Goal: Information Seeking & Learning: Find specific fact

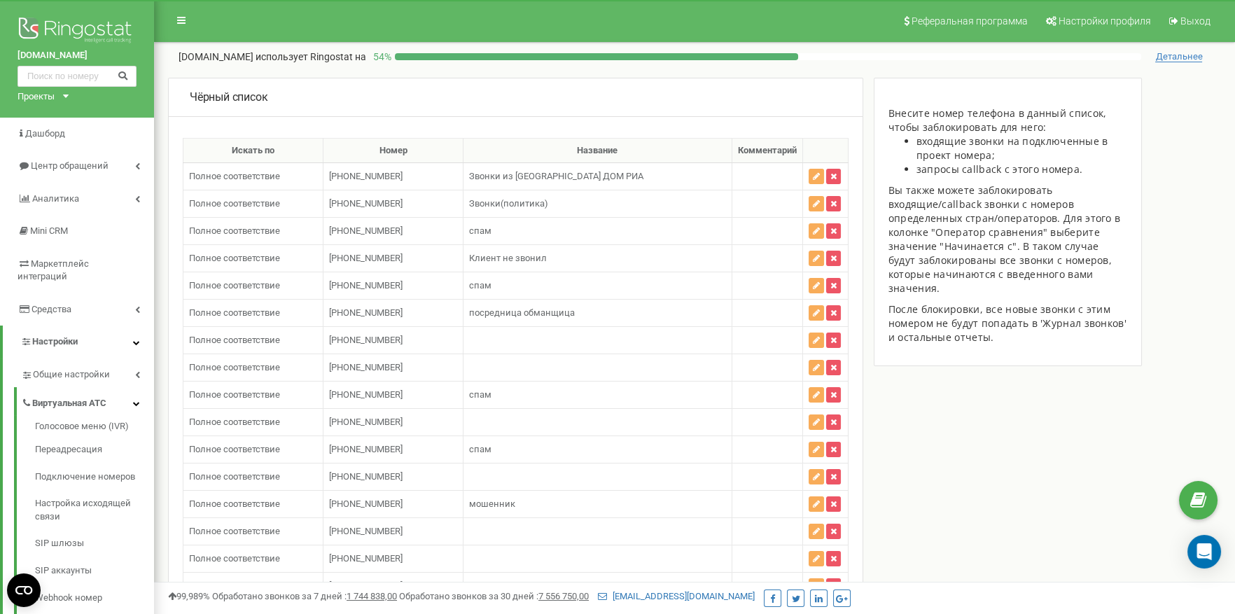
click at [113, 155] on link "Центр обращений" at bounding box center [77, 166] width 154 height 33
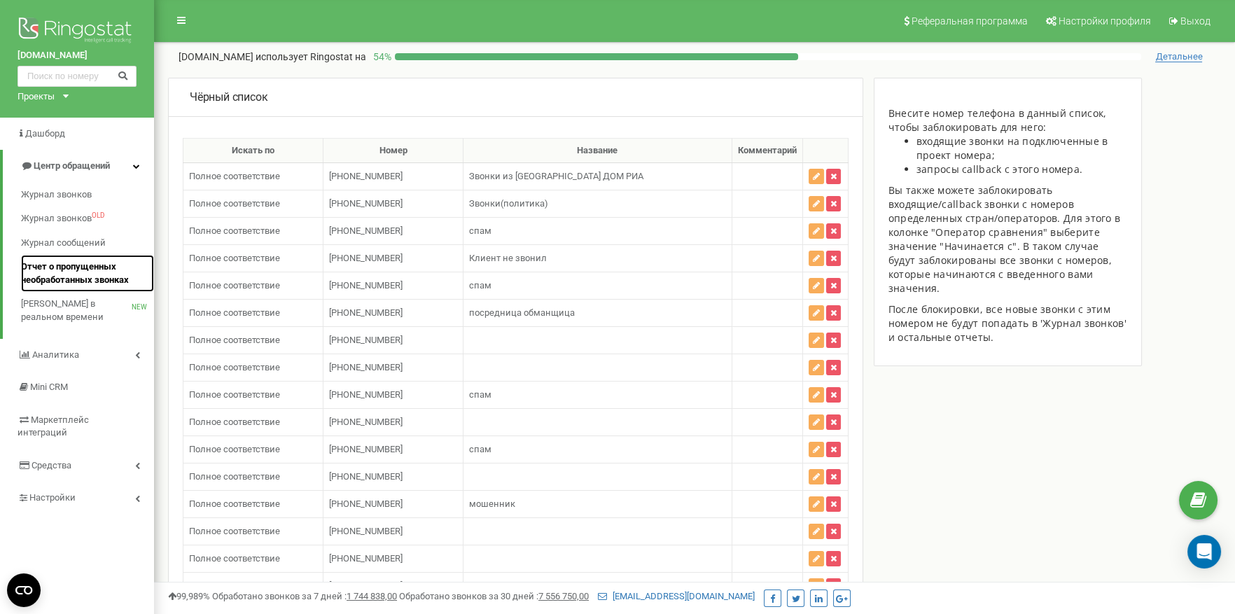
click at [78, 263] on span "Отчет о пропущенных необработанных звонках" at bounding box center [84, 273] width 126 height 26
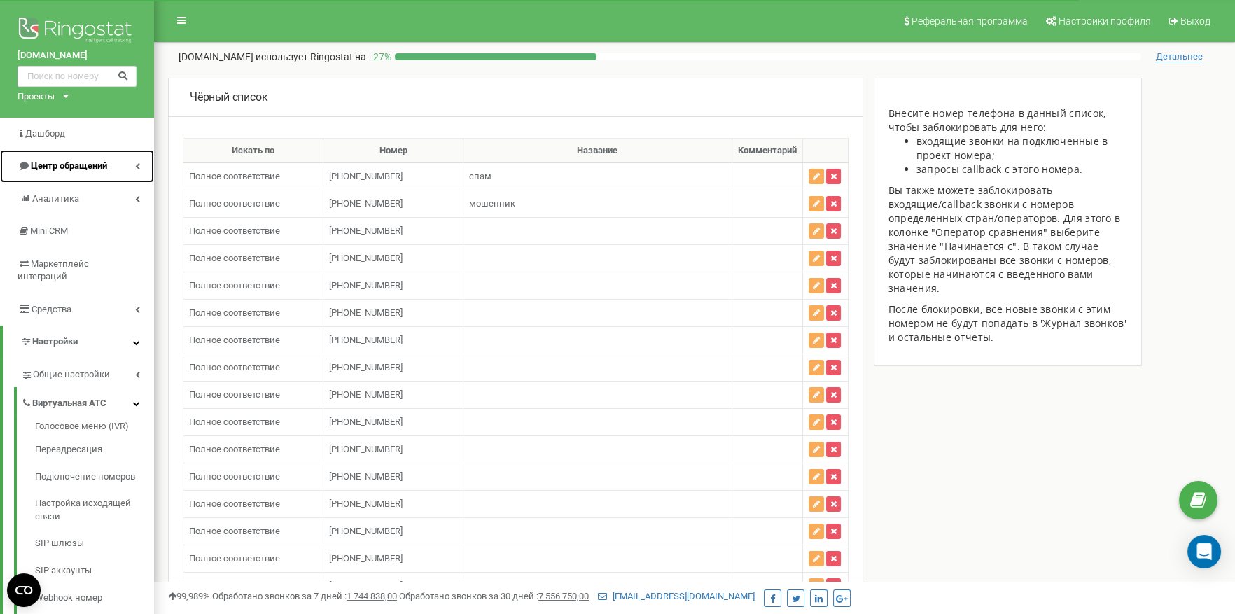
click at [114, 168] on link "Центр обращений" at bounding box center [77, 166] width 154 height 33
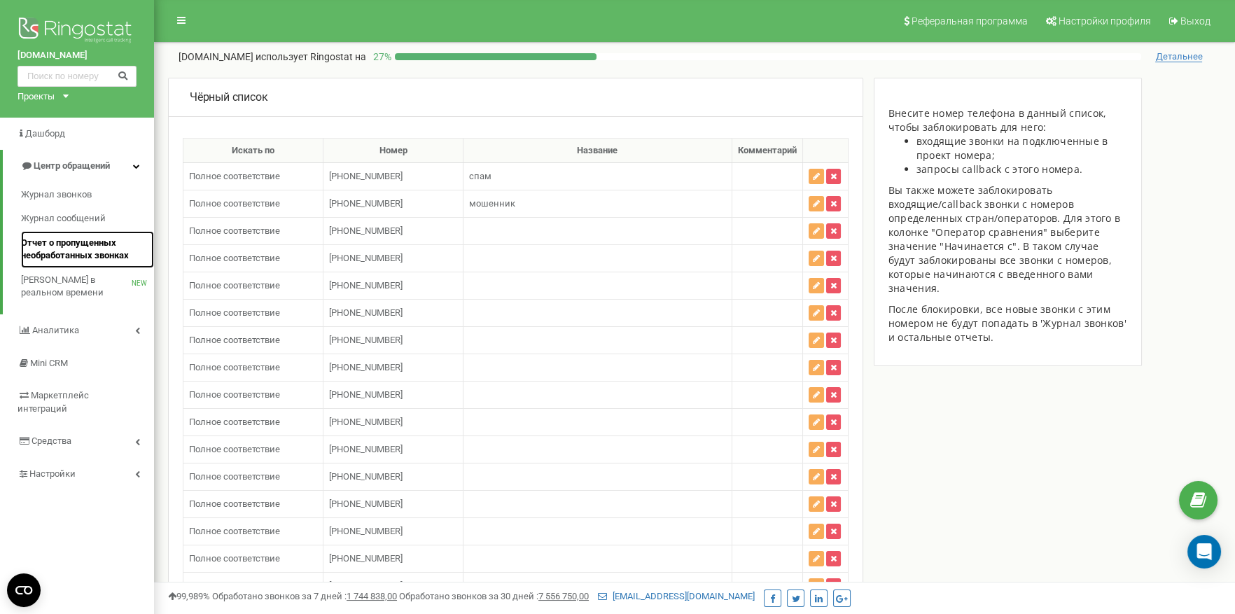
click at [88, 242] on span "Отчет о пропущенных необработанных звонках" at bounding box center [84, 250] width 126 height 26
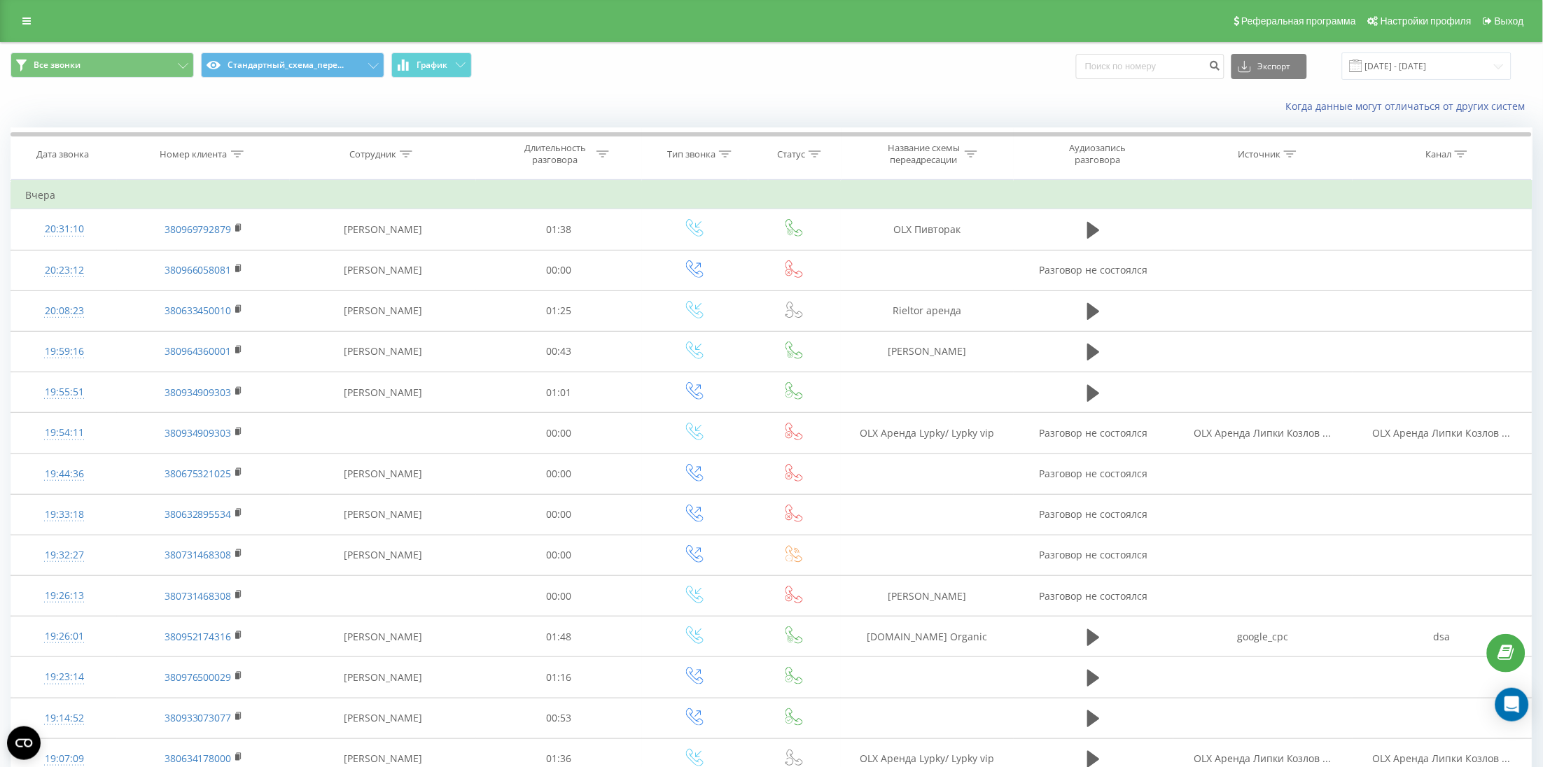
click at [1402, 85] on div "Все звонки Стандартный_схема_пере... График Экспорт .csv .xls .xlsx 01.08.2025 …" at bounding box center [772, 66] width 1542 height 47
click at [1402, 78] on input "[DATE] - [DATE]" at bounding box center [1426, 66] width 169 height 27
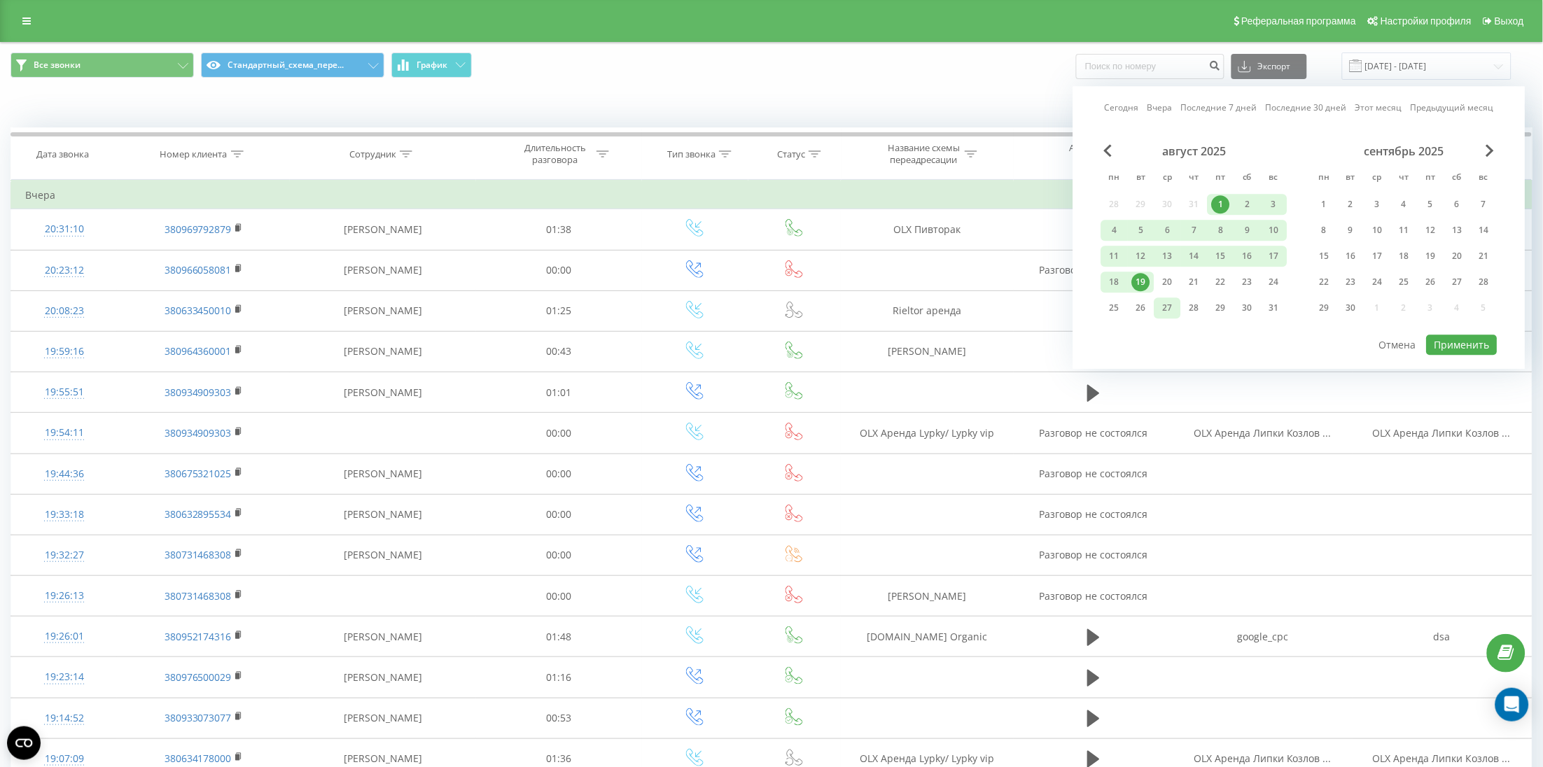
click at [1164, 299] on div "27" at bounding box center [1168, 308] width 18 height 18
click at [1160, 286] on div "20" at bounding box center [1168, 282] width 18 height 18
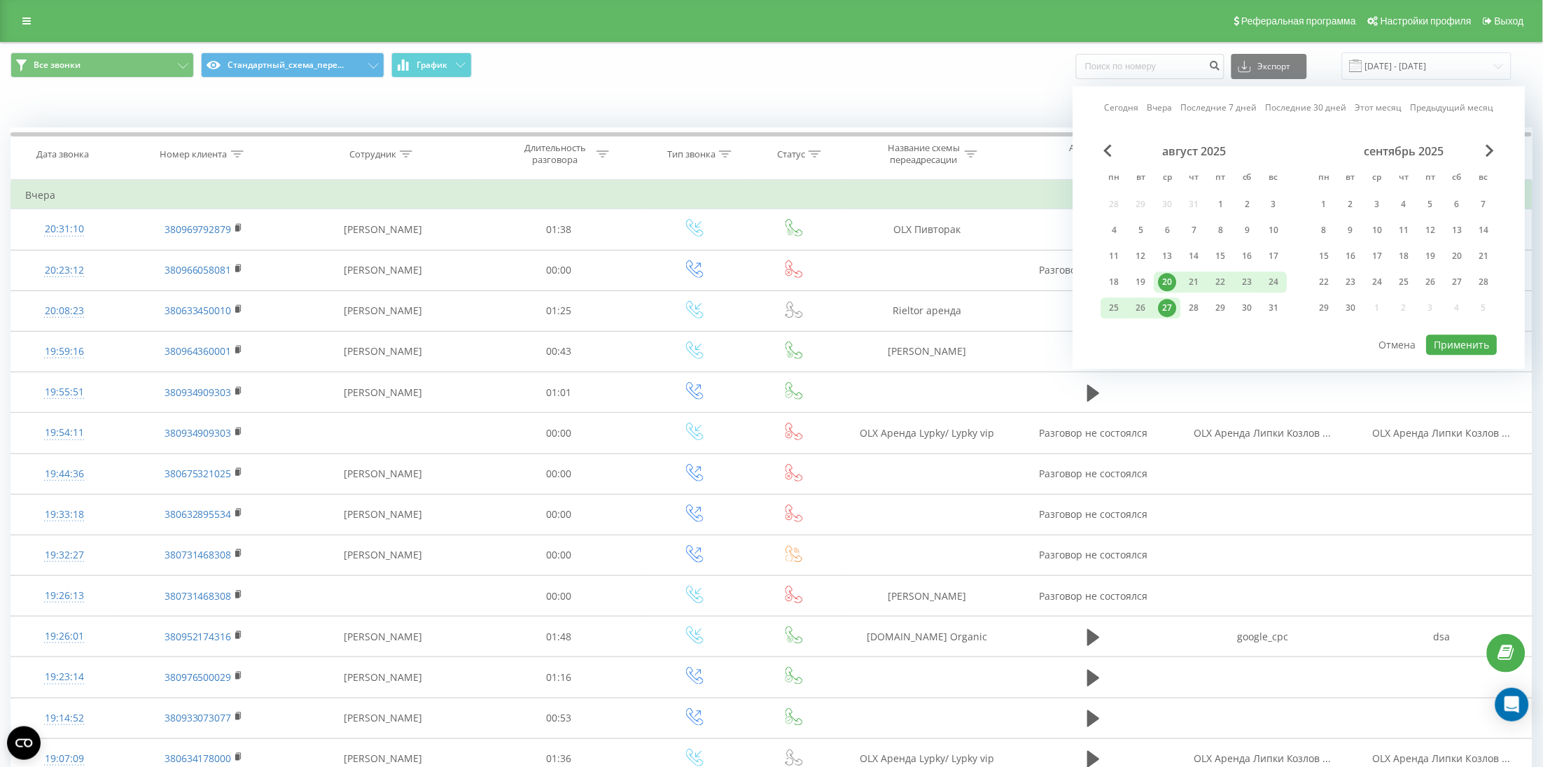
click at [1167, 281] on div "20" at bounding box center [1168, 282] width 18 height 18
click at [1457, 346] on button "Применить" at bounding box center [1462, 345] width 71 height 20
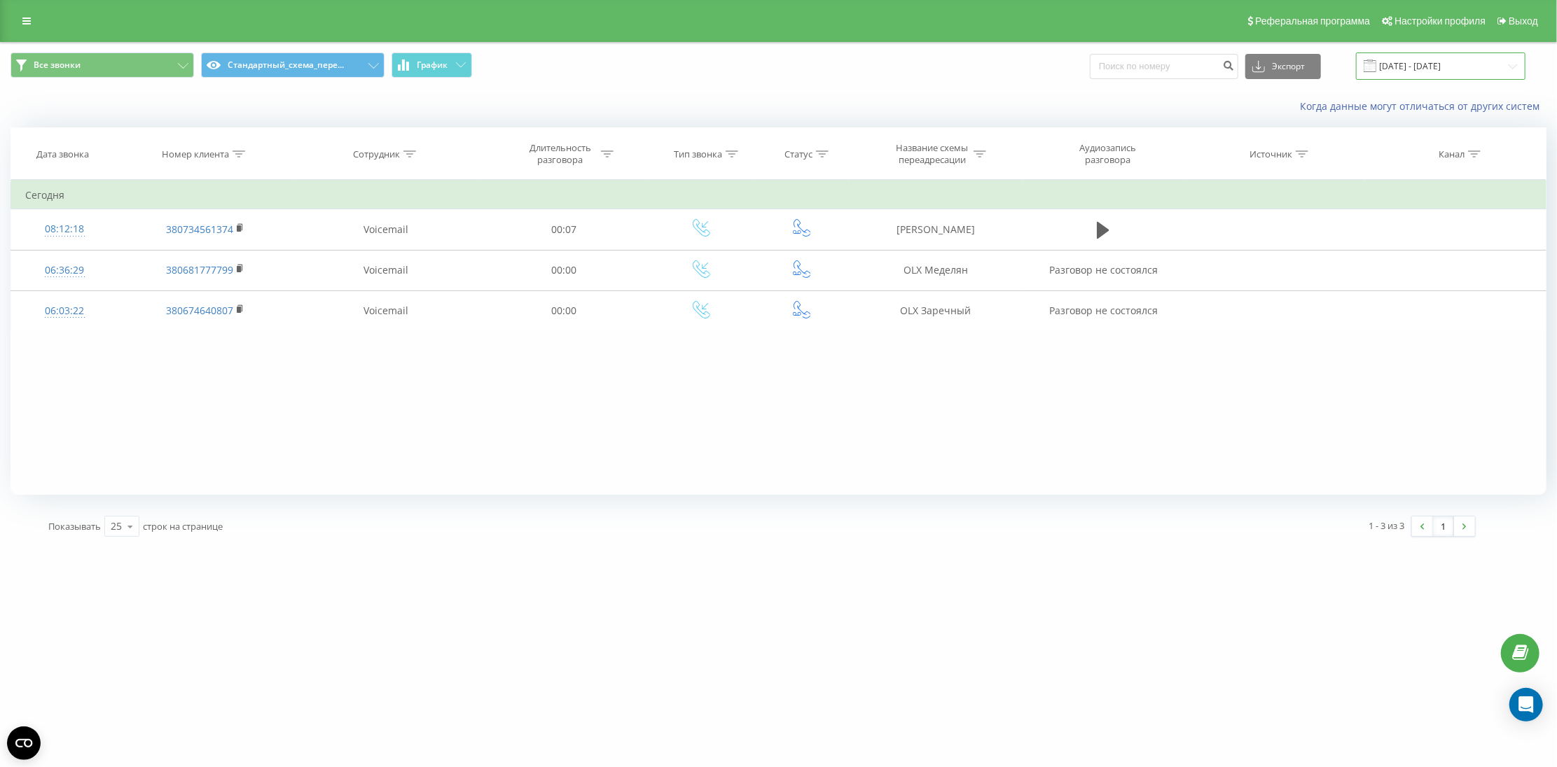
click at [1376, 65] on input "[DATE] - [DATE]" at bounding box center [1440, 66] width 169 height 27
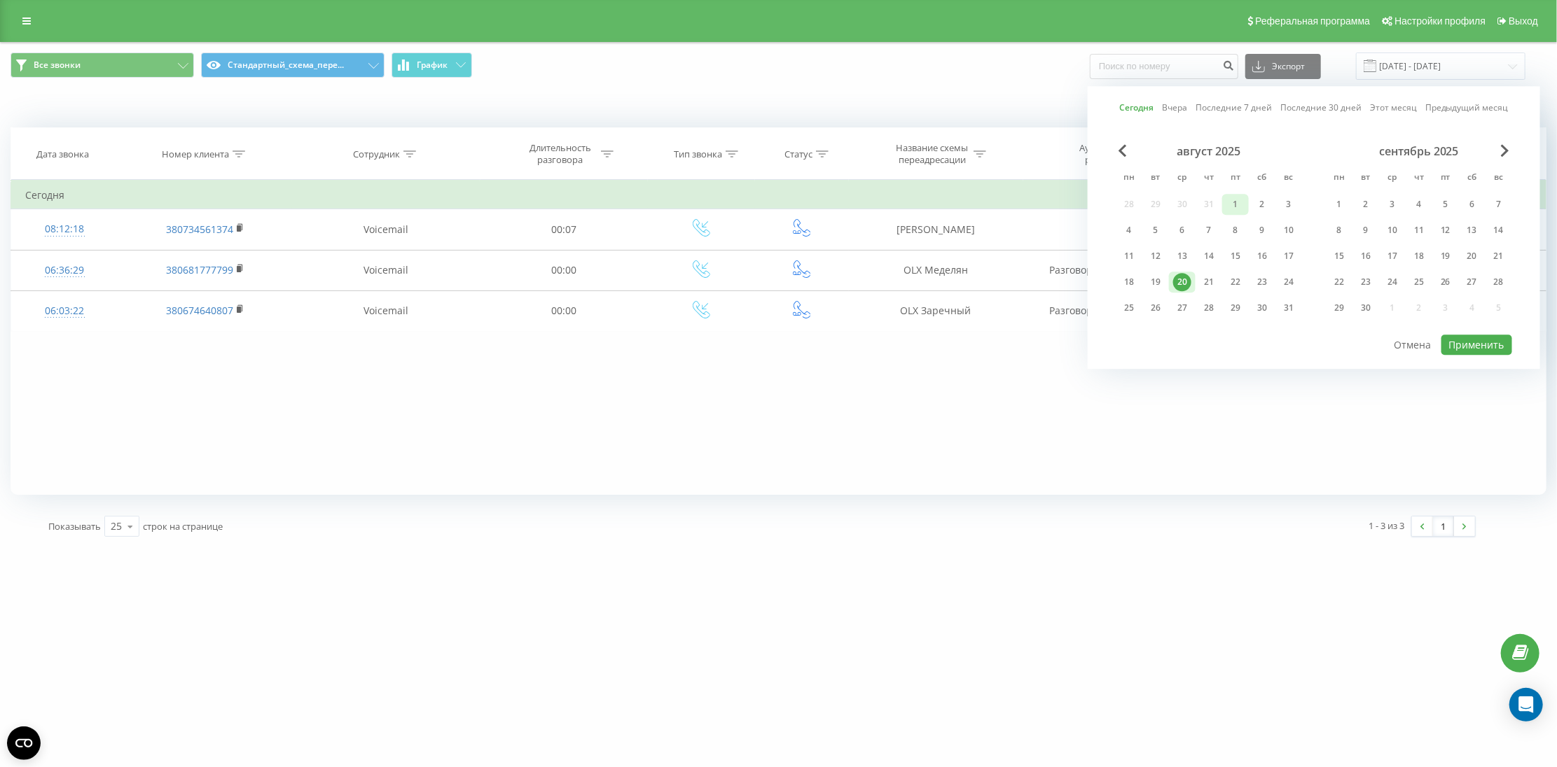
click at [1235, 206] on div "1" at bounding box center [1235, 204] width 18 height 18
click at [1181, 279] on div "20" at bounding box center [1182, 282] width 18 height 18
click at [1463, 347] on button "Применить" at bounding box center [1476, 345] width 71 height 20
type input "01.08.2025 - 20.08.2025"
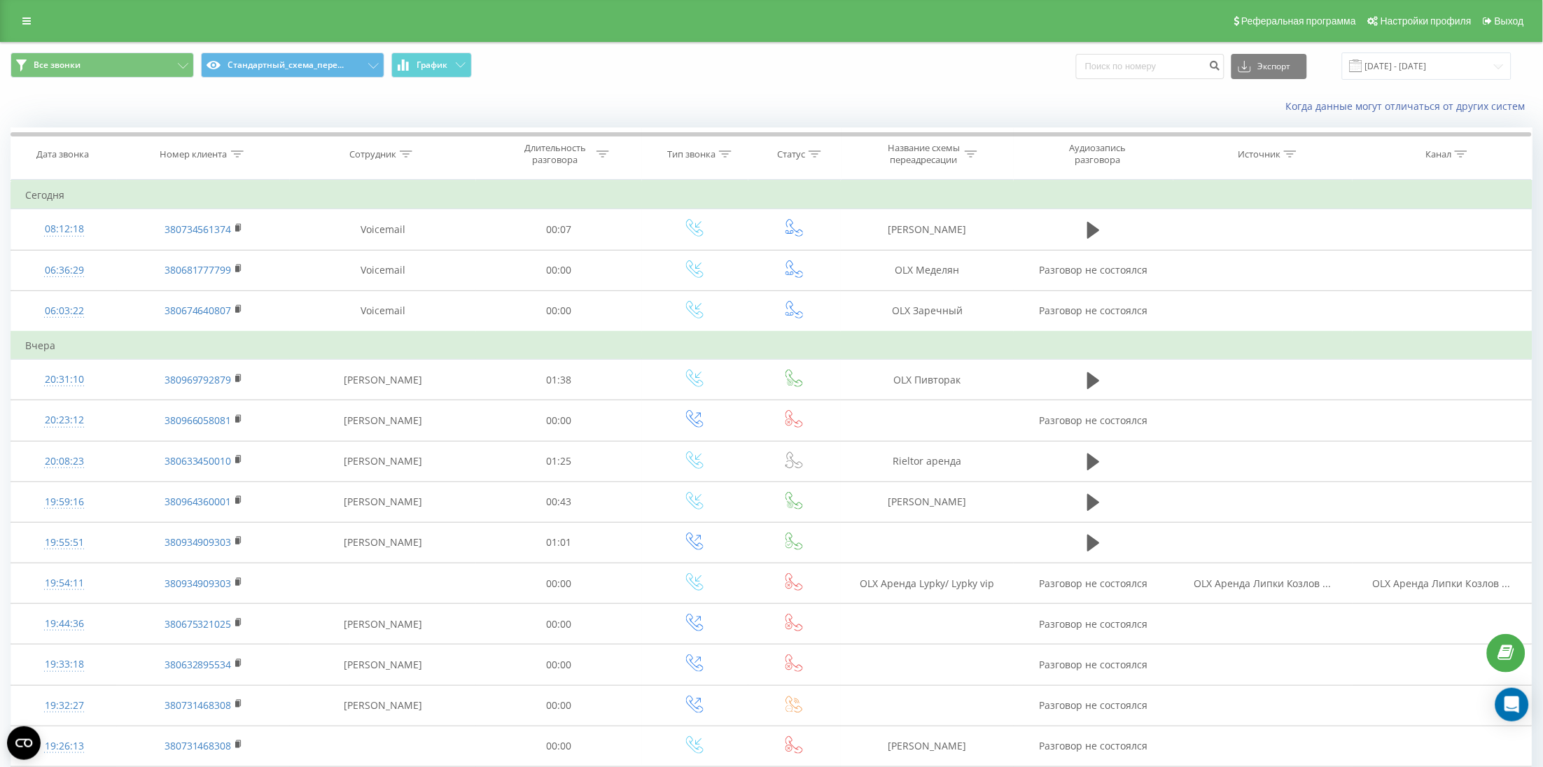
click at [1363, 64] on span at bounding box center [1356, 66] width 13 height 13
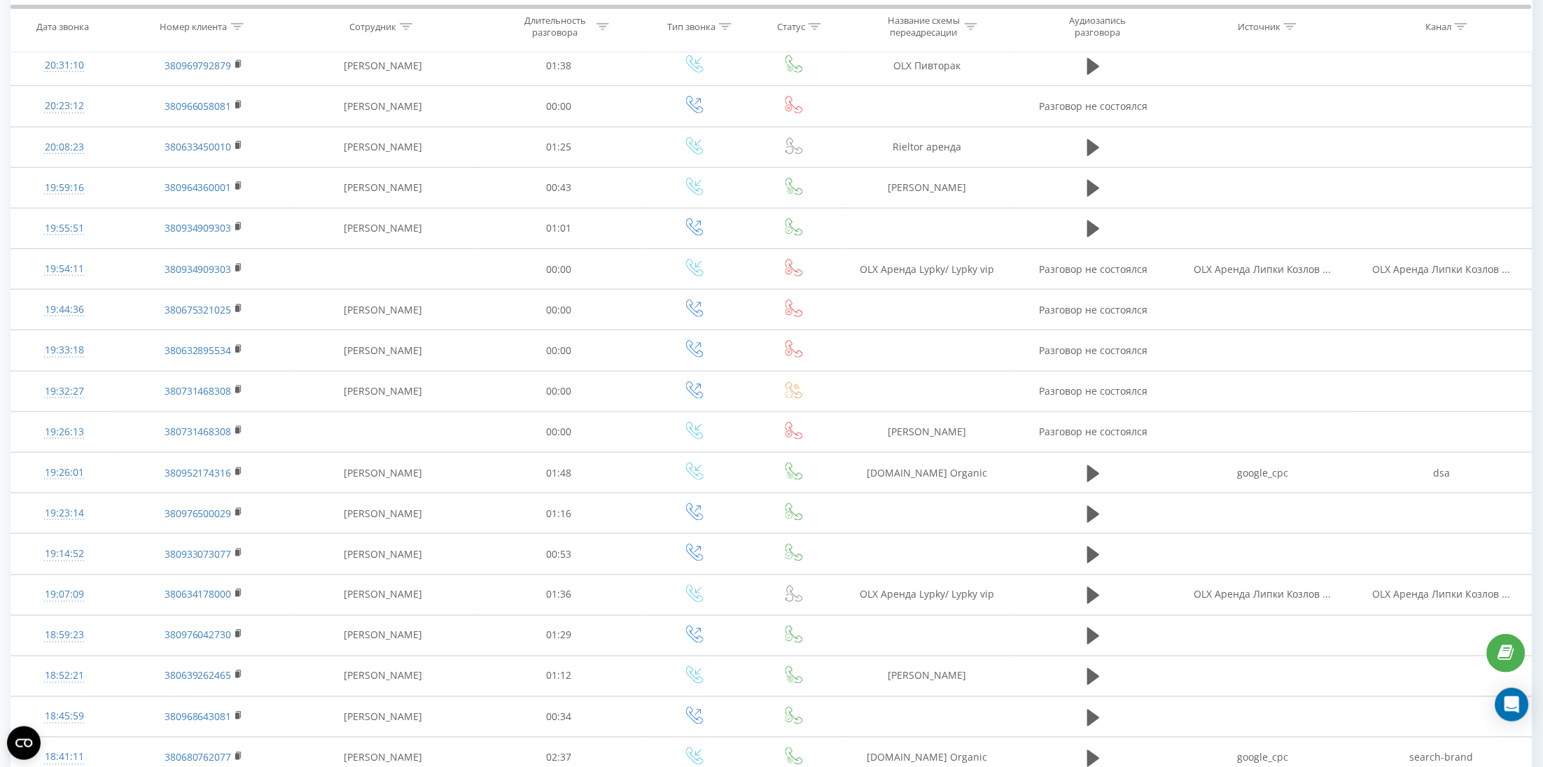
scroll to position [18, 0]
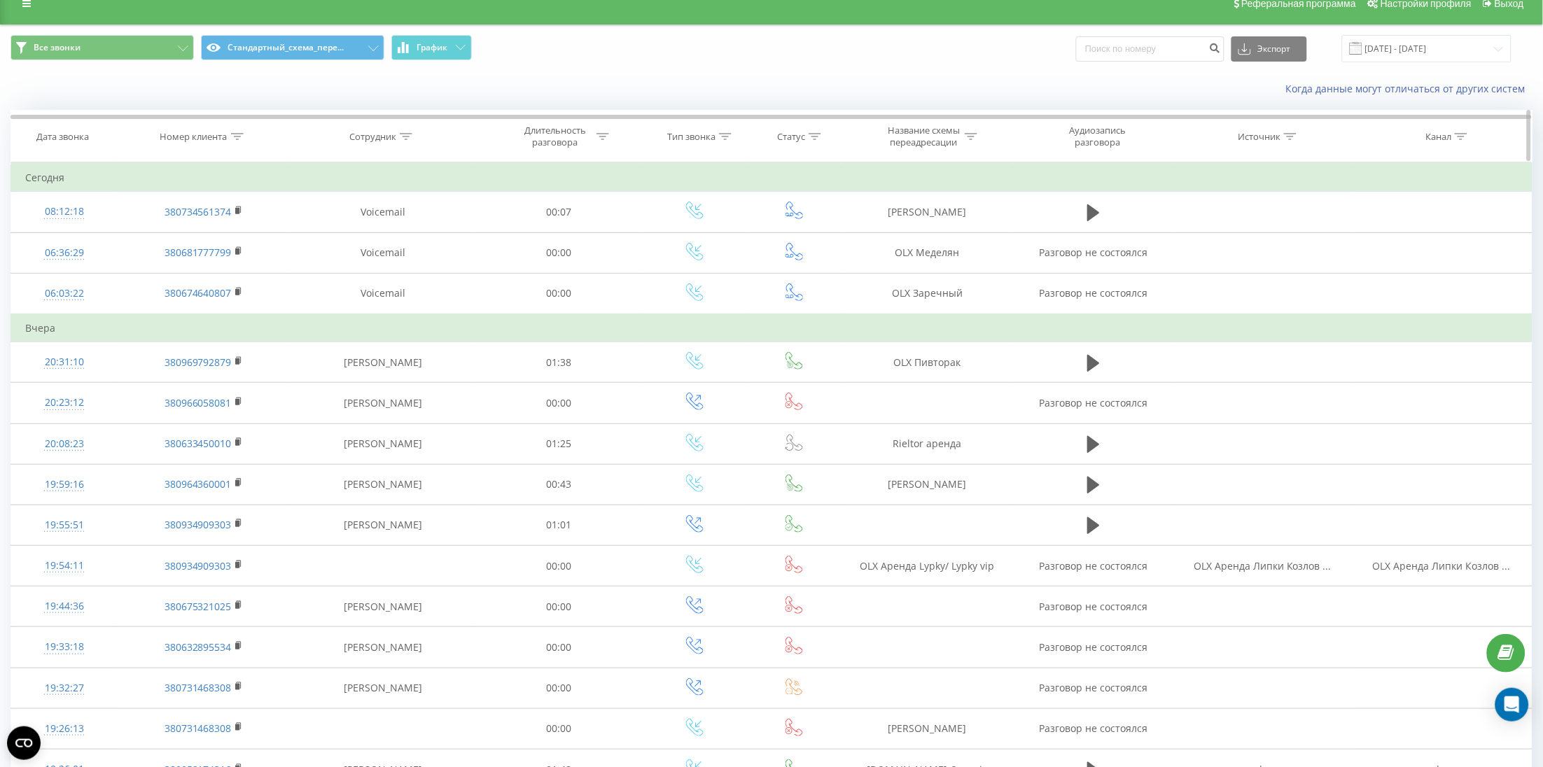
click at [375, 127] on th "Сотрудник" at bounding box center [383, 137] width 186 height 52
click at [378, 137] on div "Сотрудник" at bounding box center [372, 137] width 47 height 12
click at [364, 230] on input "text" at bounding box center [382, 237] width 123 height 25
click at [374, 239] on input "Іщен" at bounding box center [382, 237] width 123 height 25
type input "Іщен"
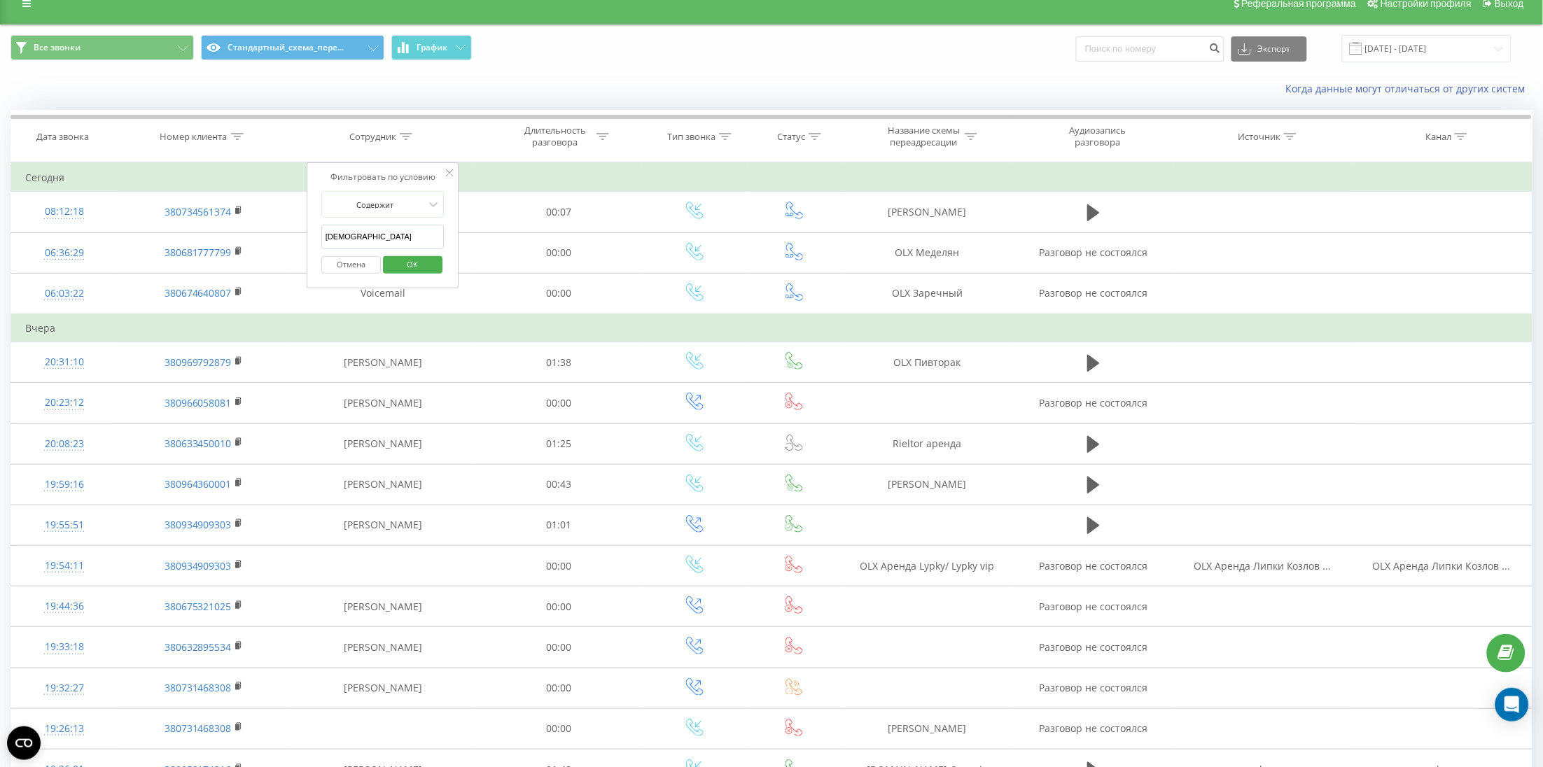
click at [439, 223] on form "Содержит Іщен Отмена OK" at bounding box center [382, 236] width 123 height 90
click at [408, 260] on span "OK" at bounding box center [412, 264] width 39 height 22
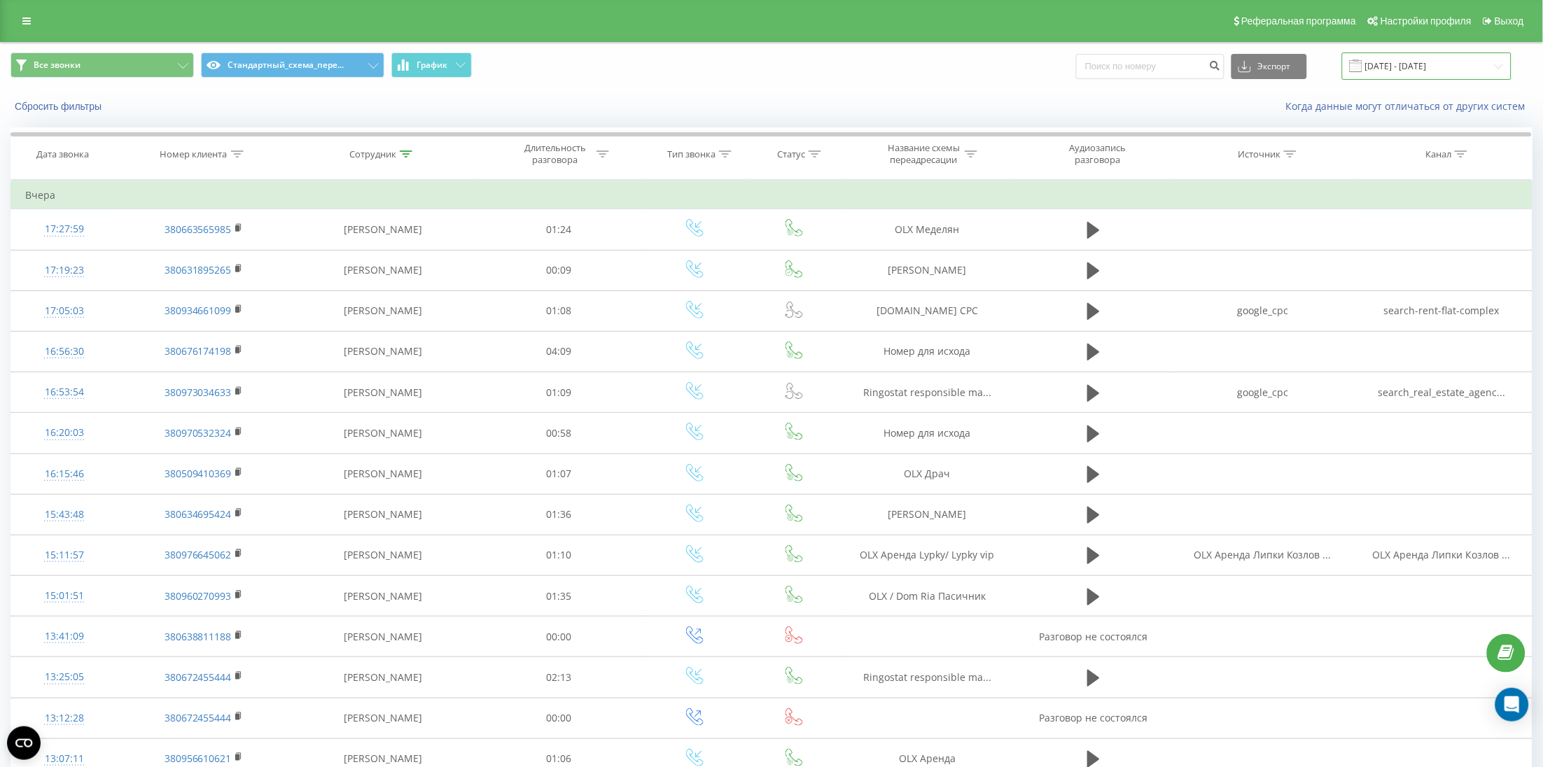
click at [1413, 69] on input "01.08.2025 - 20.08.2025" at bounding box center [1426, 66] width 169 height 27
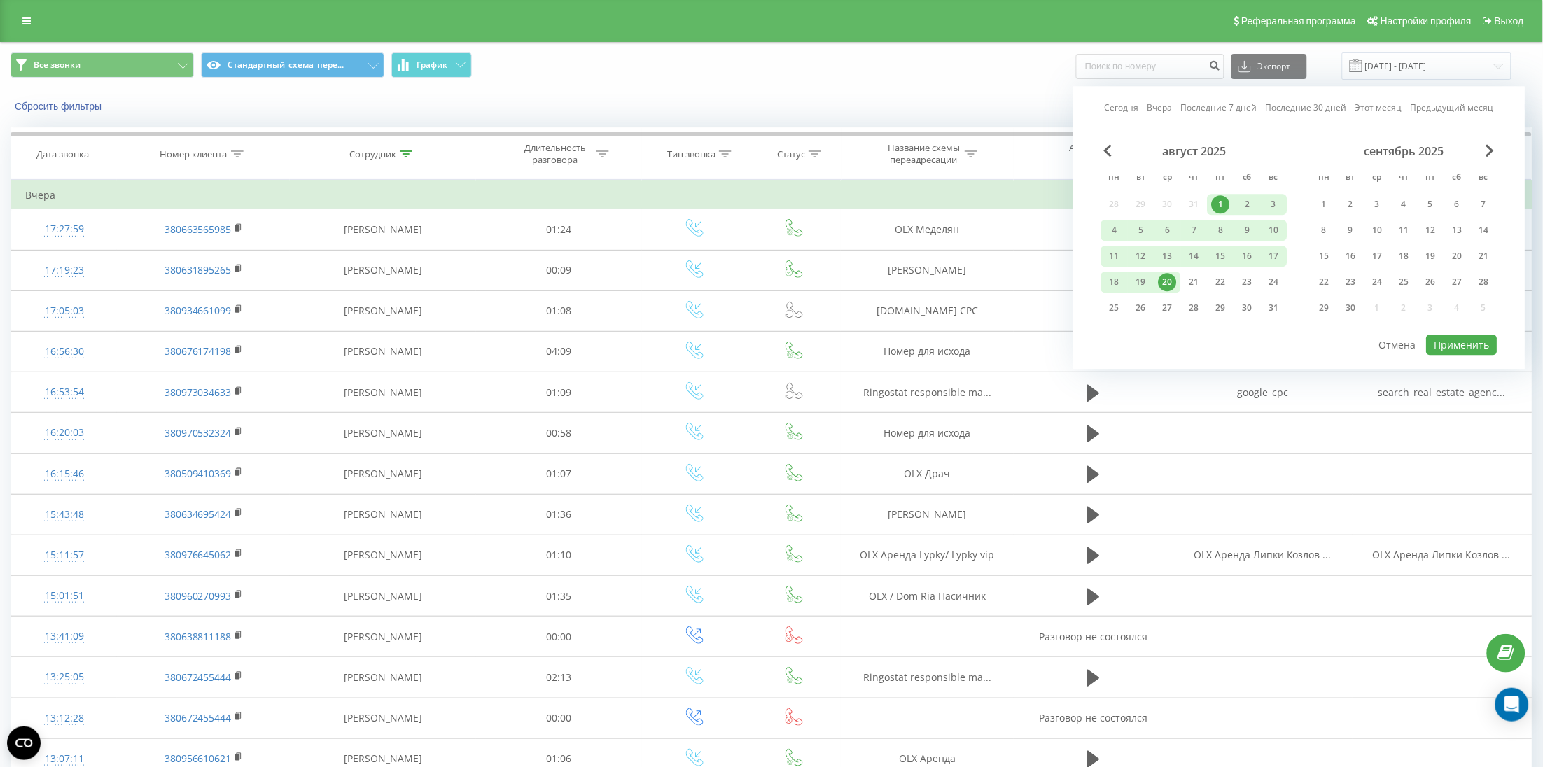
click at [1162, 279] on div "20" at bounding box center [1168, 282] width 18 height 18
click at [1463, 347] on button "Применить" at bounding box center [1462, 345] width 71 height 20
type input "[DATE] - [DATE]"
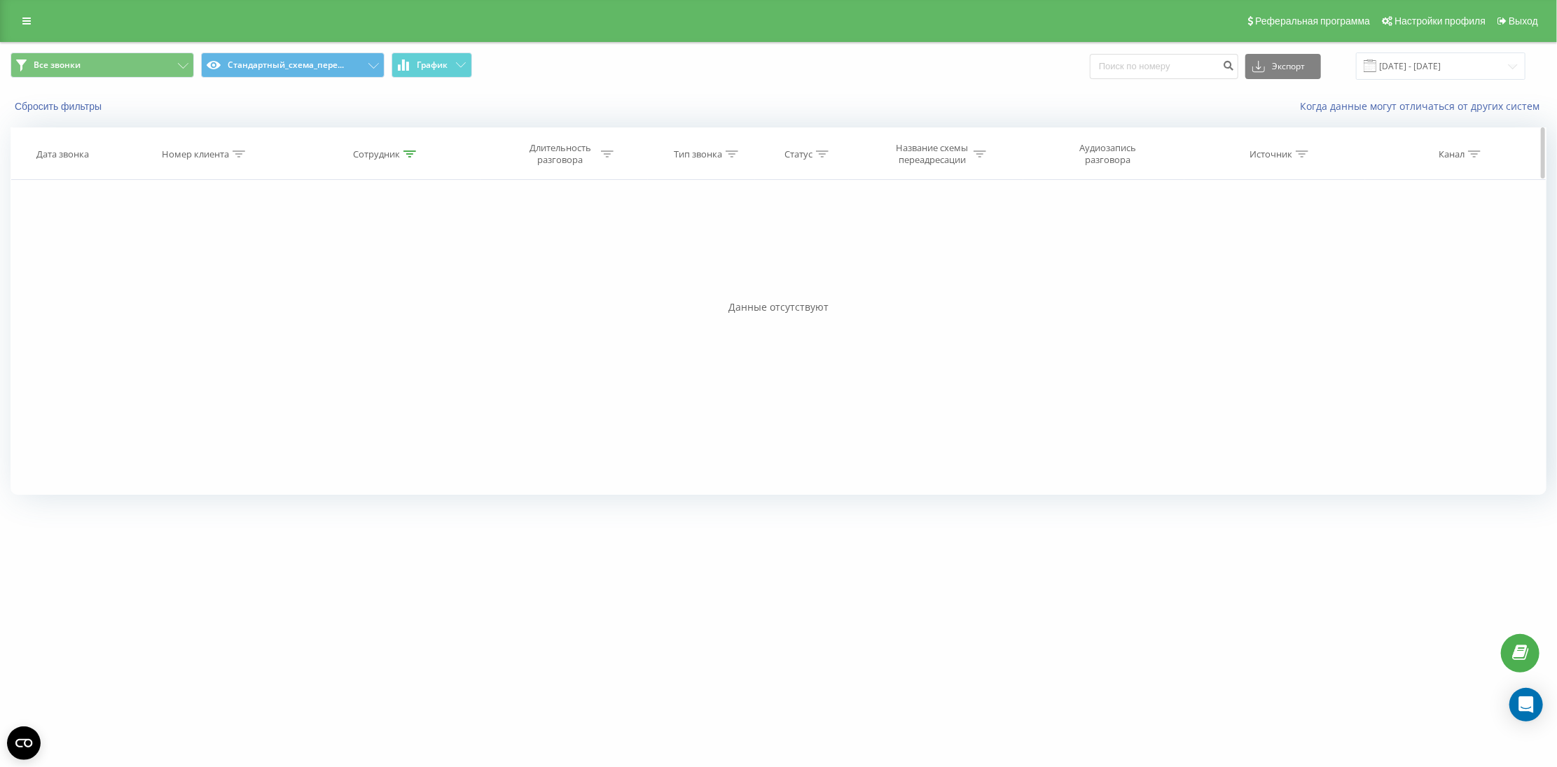
drag, startPoint x: 221, startPoint y: 151, endPoint x: 219, endPoint y: 177, distance: 25.9
click at [218, 155] on div "Номер клиента" at bounding box center [195, 154] width 67 height 12
click at [216, 285] on span "OK" at bounding box center [235, 282] width 39 height 22
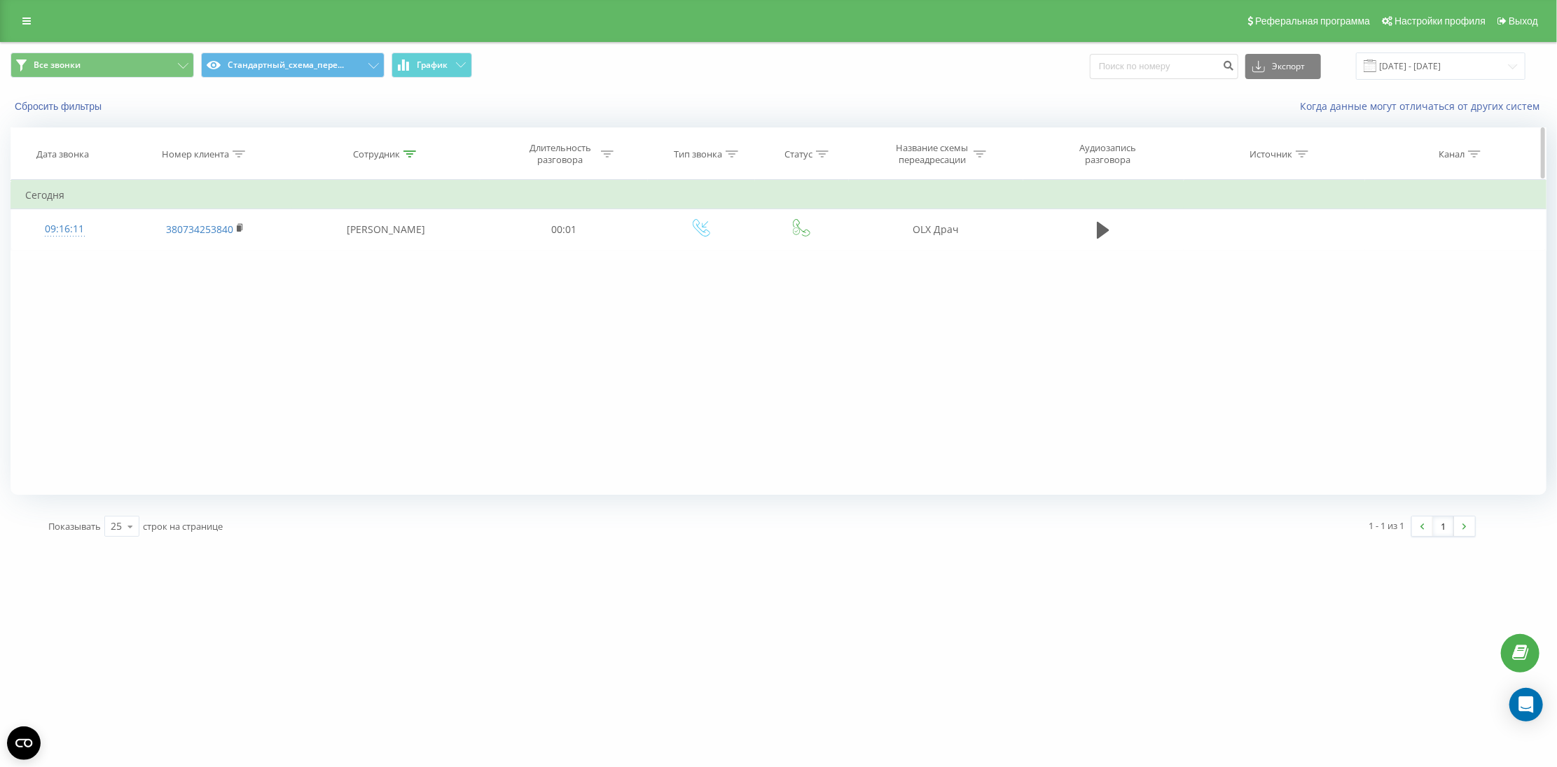
click at [228, 157] on div "Номер клиента" at bounding box center [195, 154] width 67 height 12
click at [218, 268] on div "Отмена OK" at bounding box center [205, 283] width 123 height 32
click at [190, 301] on div "Фильтровать по условию Содержит Отмена OK" at bounding box center [205, 243] width 153 height 126
click at [222, 284] on span "OK" at bounding box center [235, 282] width 39 height 22
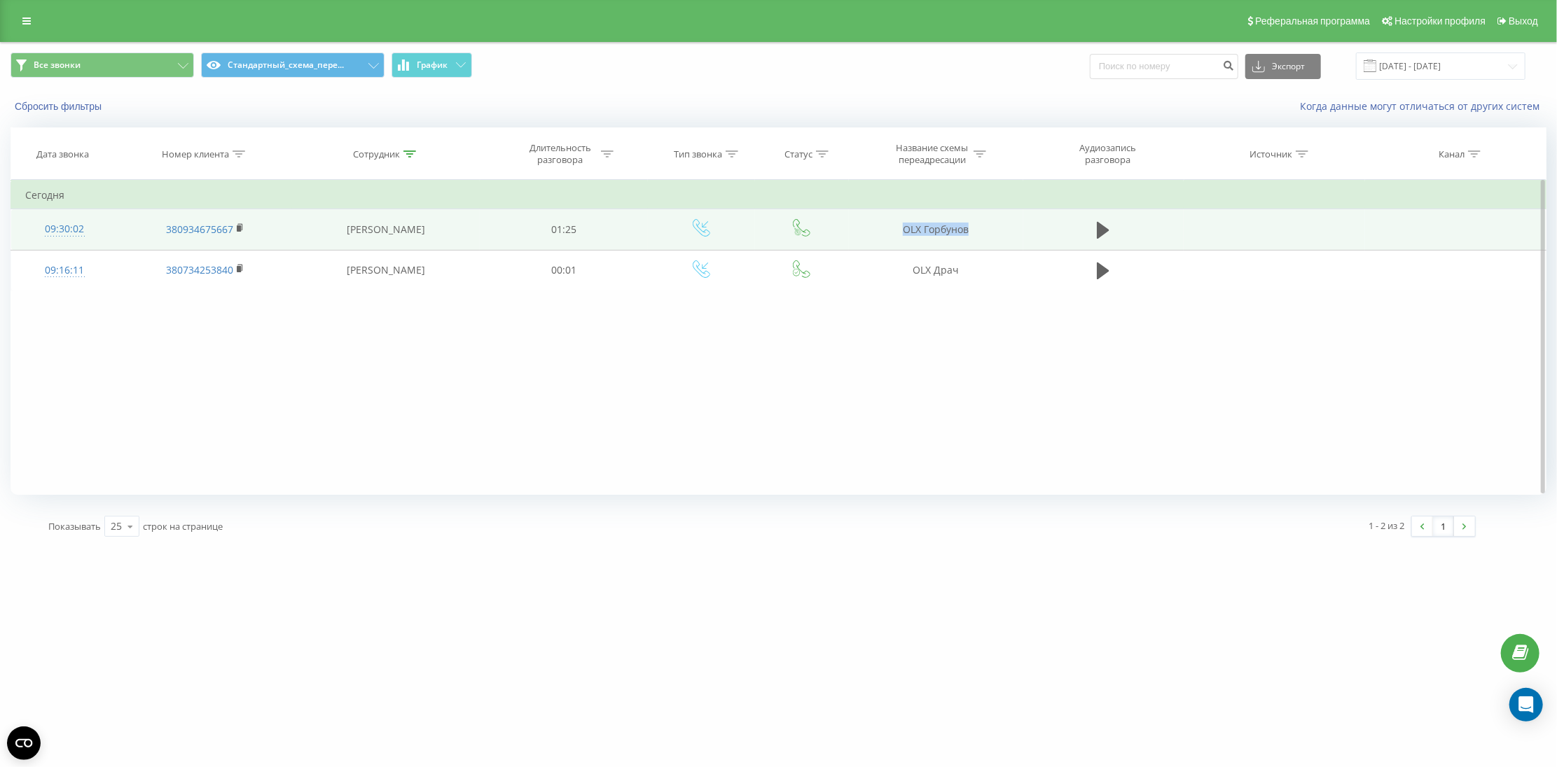
drag, startPoint x: 932, startPoint y: 221, endPoint x: 991, endPoint y: 214, distance: 59.3
click at [991, 214] on td "OLX Горбунов" at bounding box center [936, 229] width 174 height 41
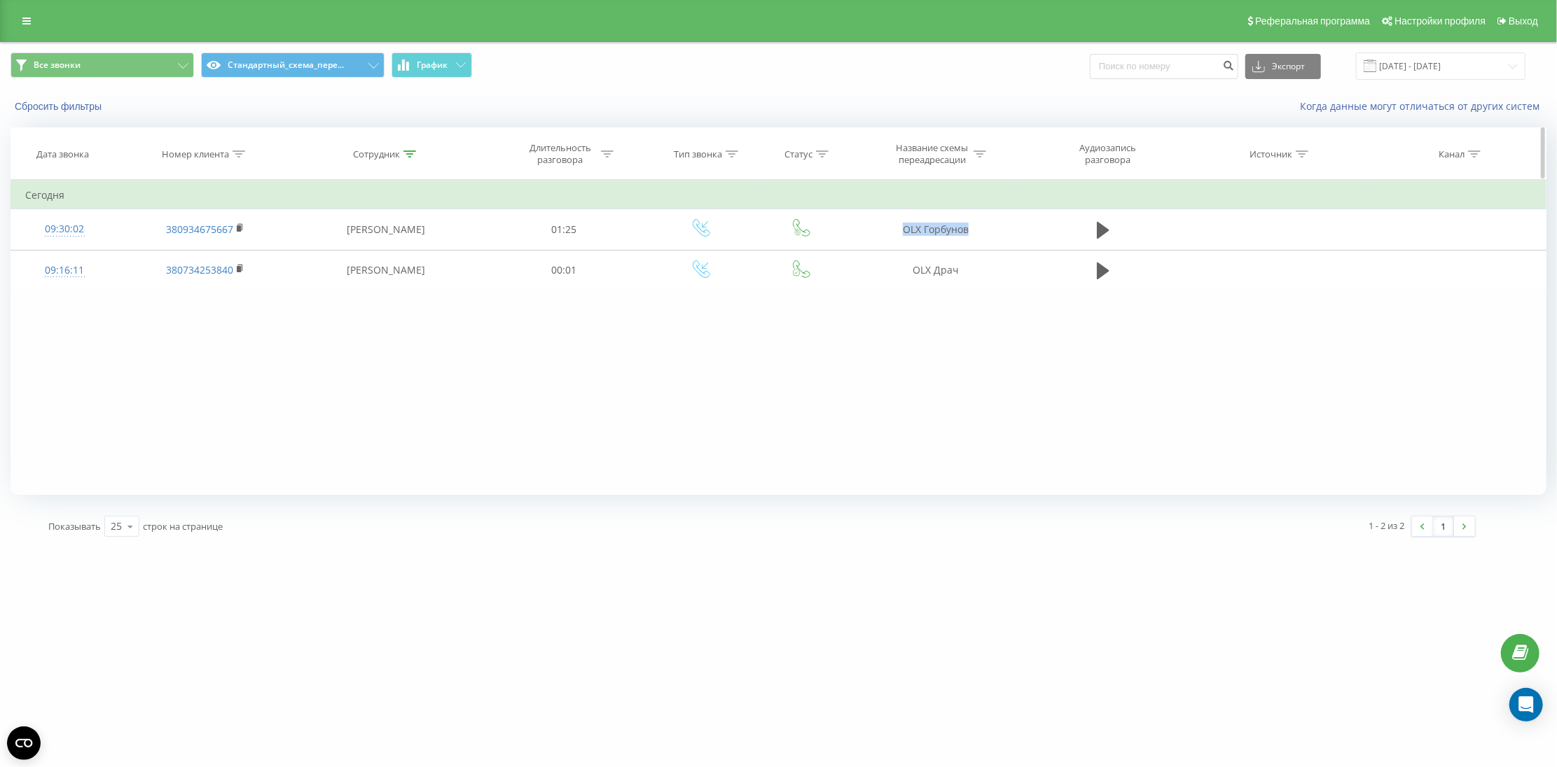
copy td "OLX Горбунов"
click at [198, 155] on div "Номер клиента" at bounding box center [195, 154] width 67 height 12
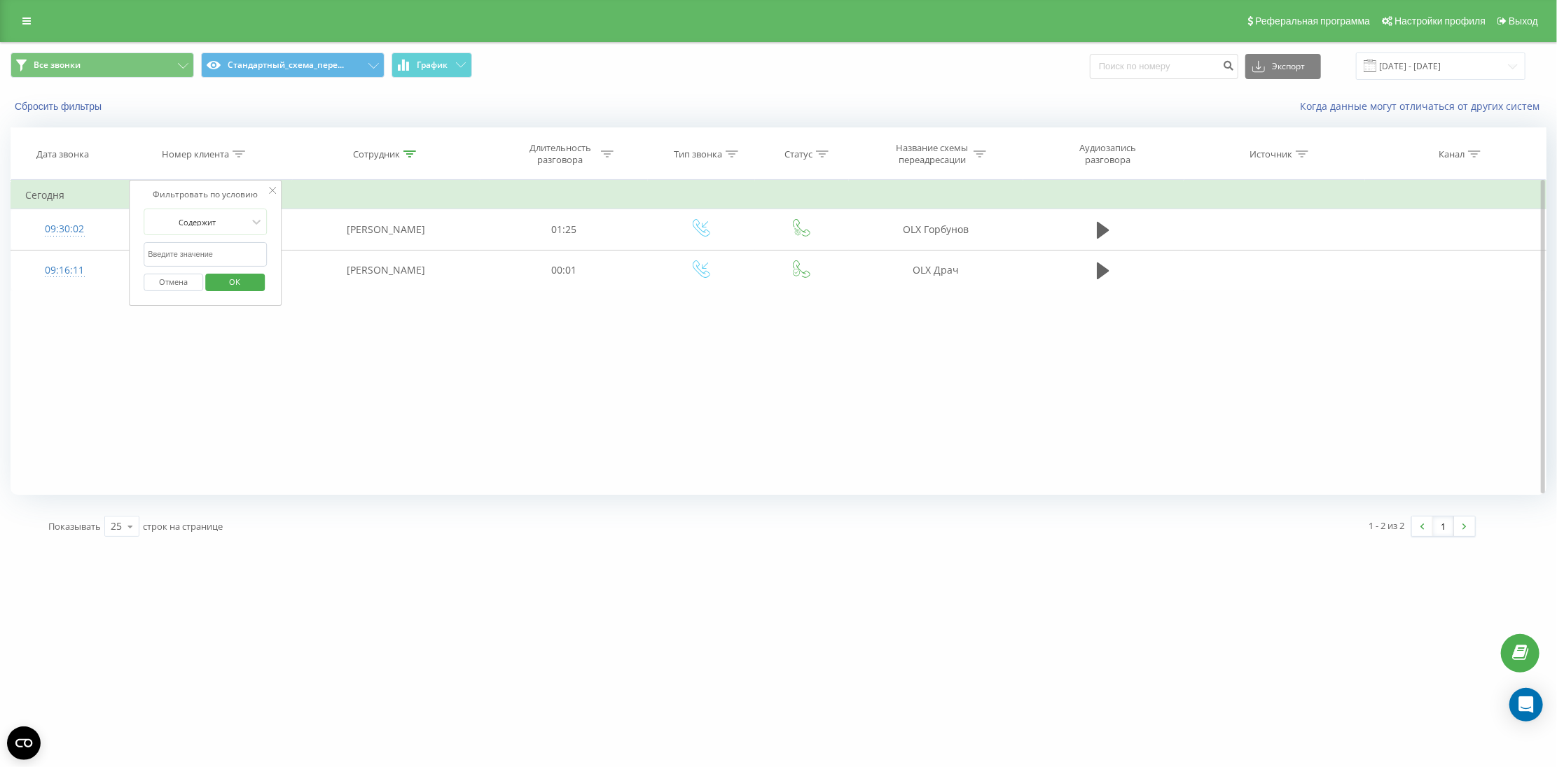
click at [216, 284] on span "OK" at bounding box center [235, 282] width 39 height 22
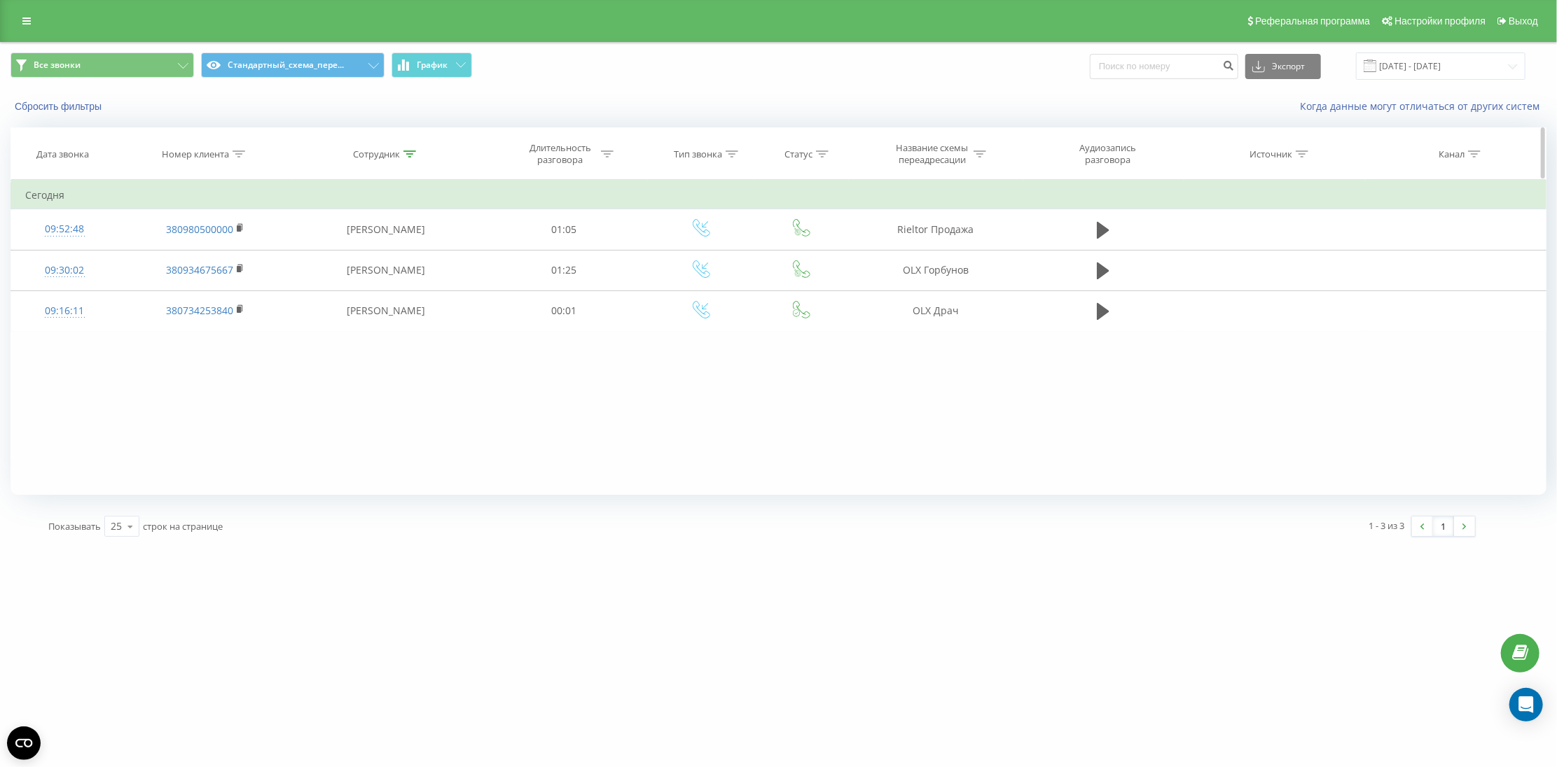
click at [218, 161] on th "Номер клиента" at bounding box center [205, 154] width 174 height 52
click at [224, 156] on div "Номер клиента" at bounding box center [195, 154] width 67 height 12
click at [239, 300] on div "Фильтровать по условию Содержит Отмена OK" at bounding box center [205, 243] width 153 height 126
click at [238, 282] on span "OK" at bounding box center [235, 282] width 39 height 22
click at [201, 150] on div "Номер клиента" at bounding box center [195, 154] width 67 height 12
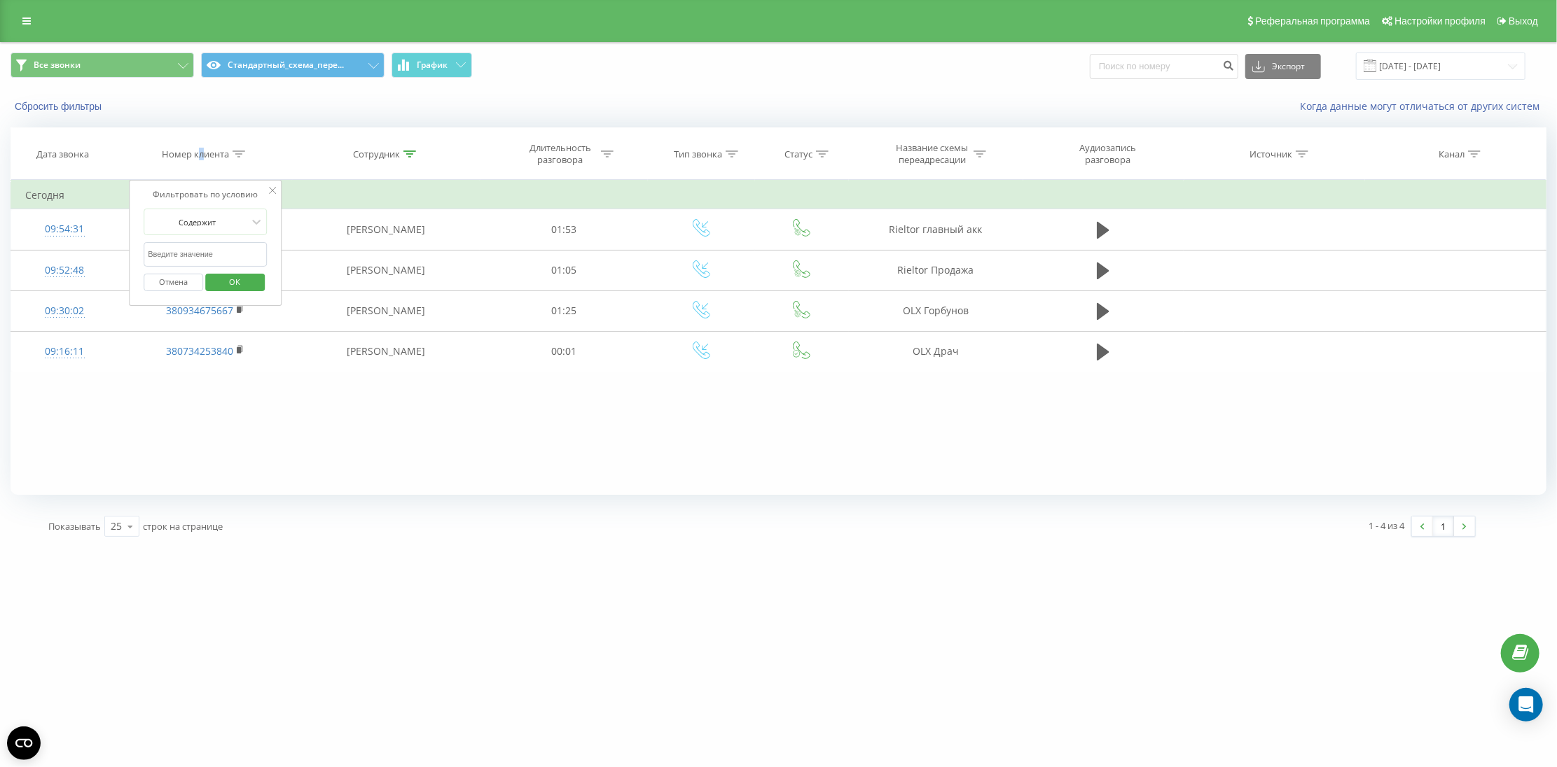
drag, startPoint x: 218, startPoint y: 286, endPoint x: 574, endPoint y: 235, distance: 359.3
click at [218, 286] on span "OK" at bounding box center [235, 282] width 39 height 22
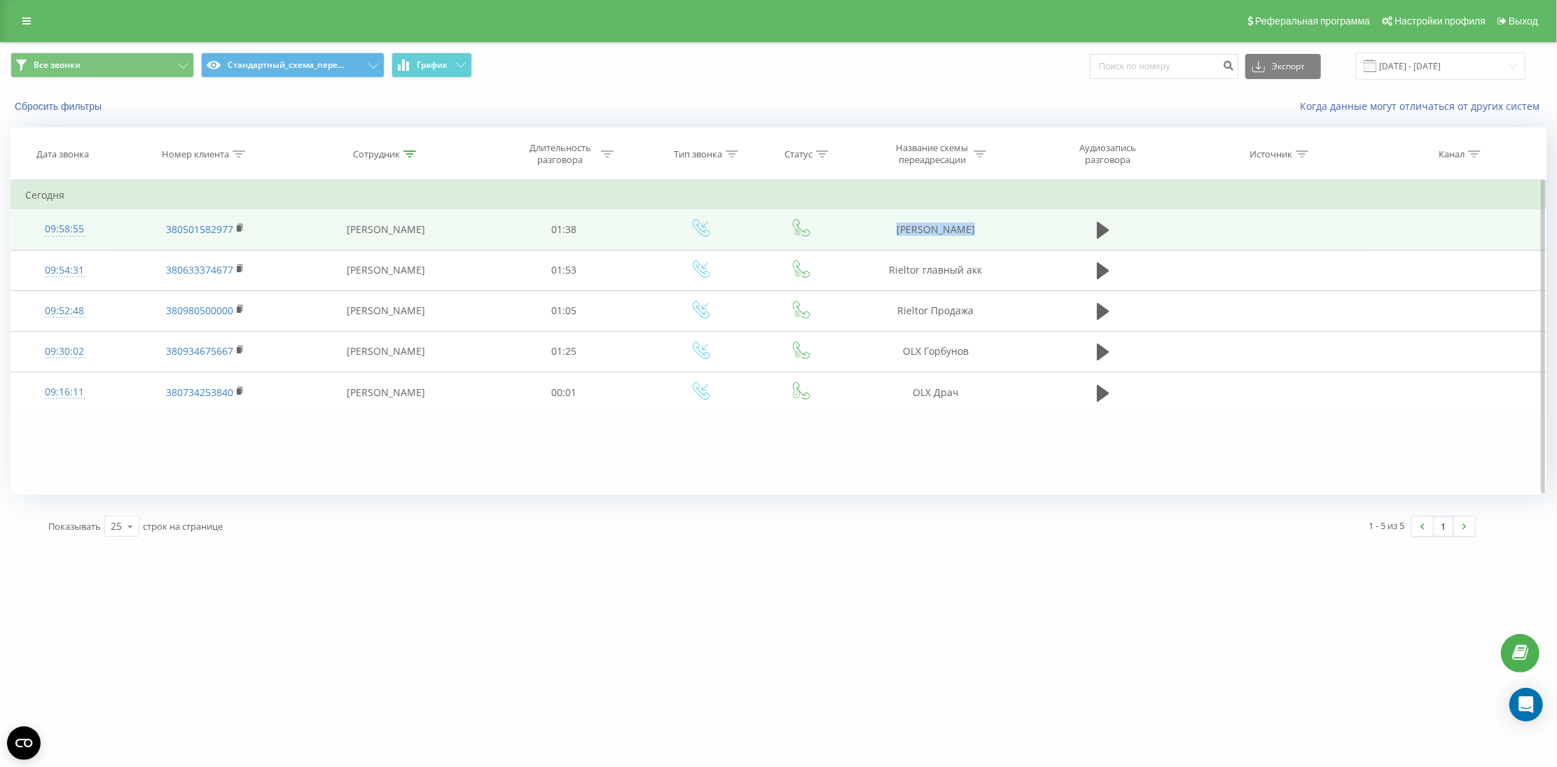
drag, startPoint x: 1015, startPoint y: 233, endPoint x: 1064, endPoint y: 227, distance: 48.7
click at [1064, 227] on tr "09:58:55 380501582977 Іщенко Аліна 01:38 DOM RIA Аренда" at bounding box center [778, 229] width 1535 height 41
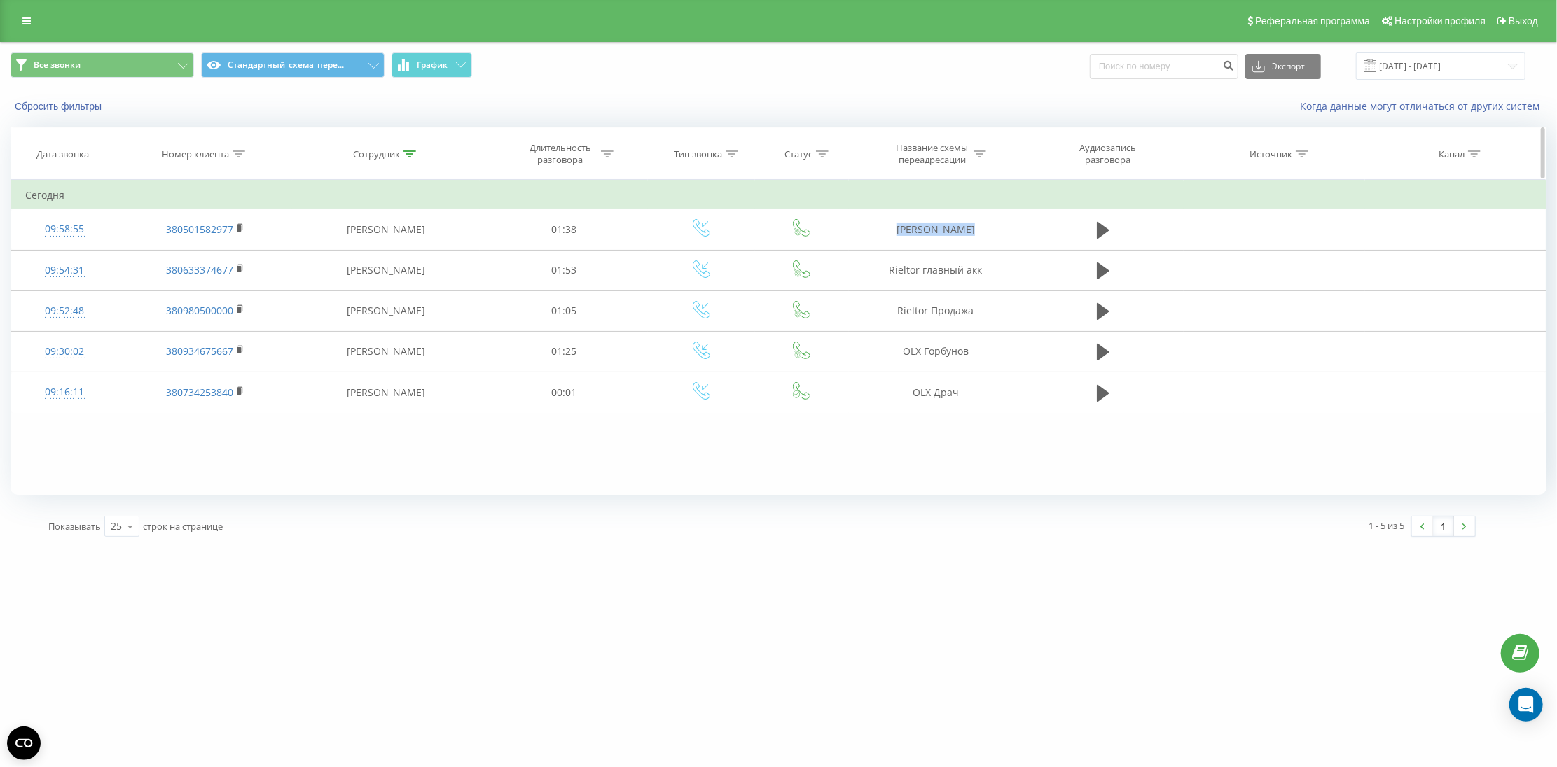
copy tr "DOM RIA Аренда"
click at [200, 142] on th "Номер клиента" at bounding box center [205, 154] width 174 height 52
click at [208, 149] on div "Номер клиента" at bounding box center [195, 154] width 67 height 12
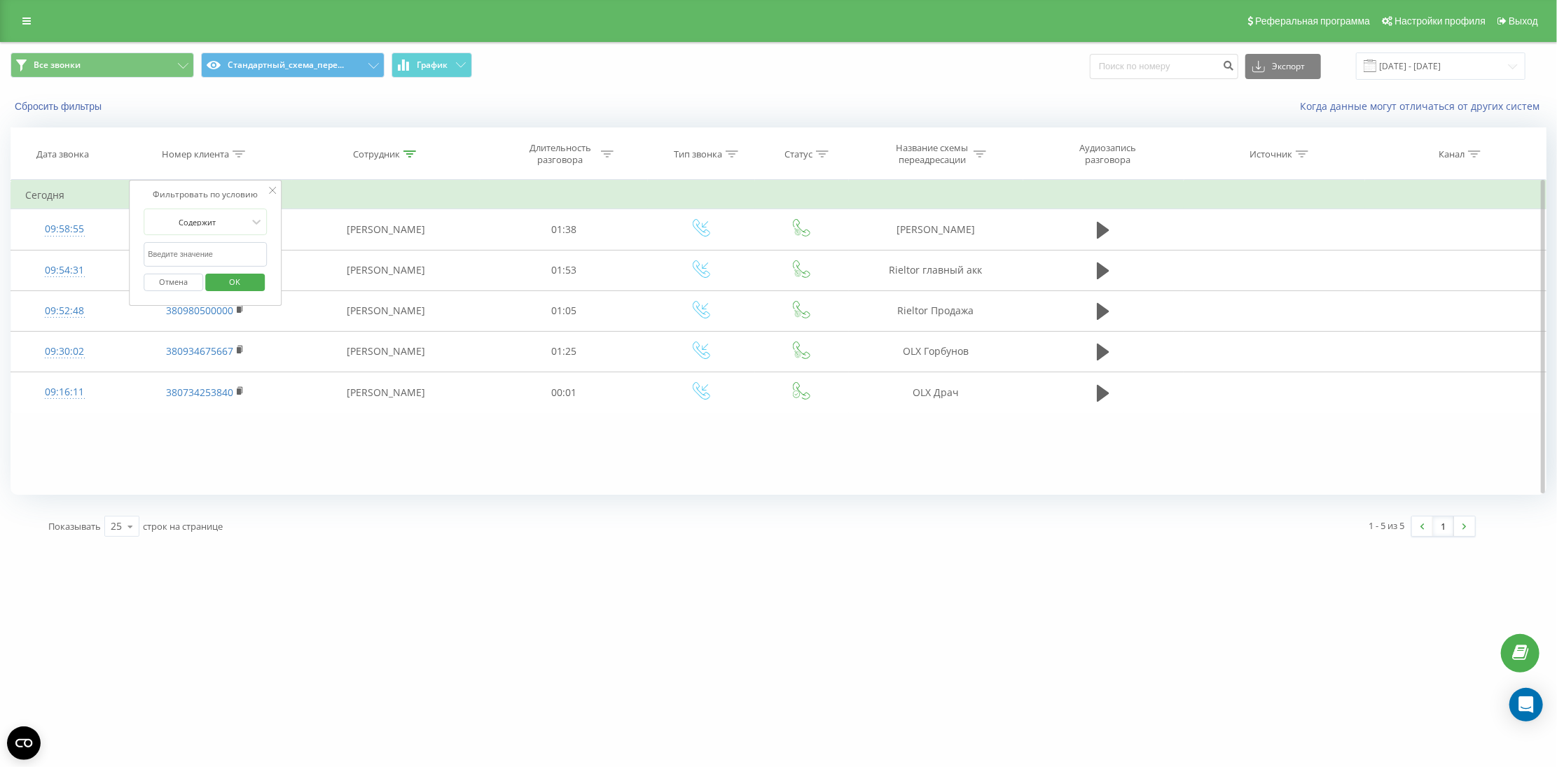
click at [216, 275] on span "OK" at bounding box center [235, 282] width 39 height 22
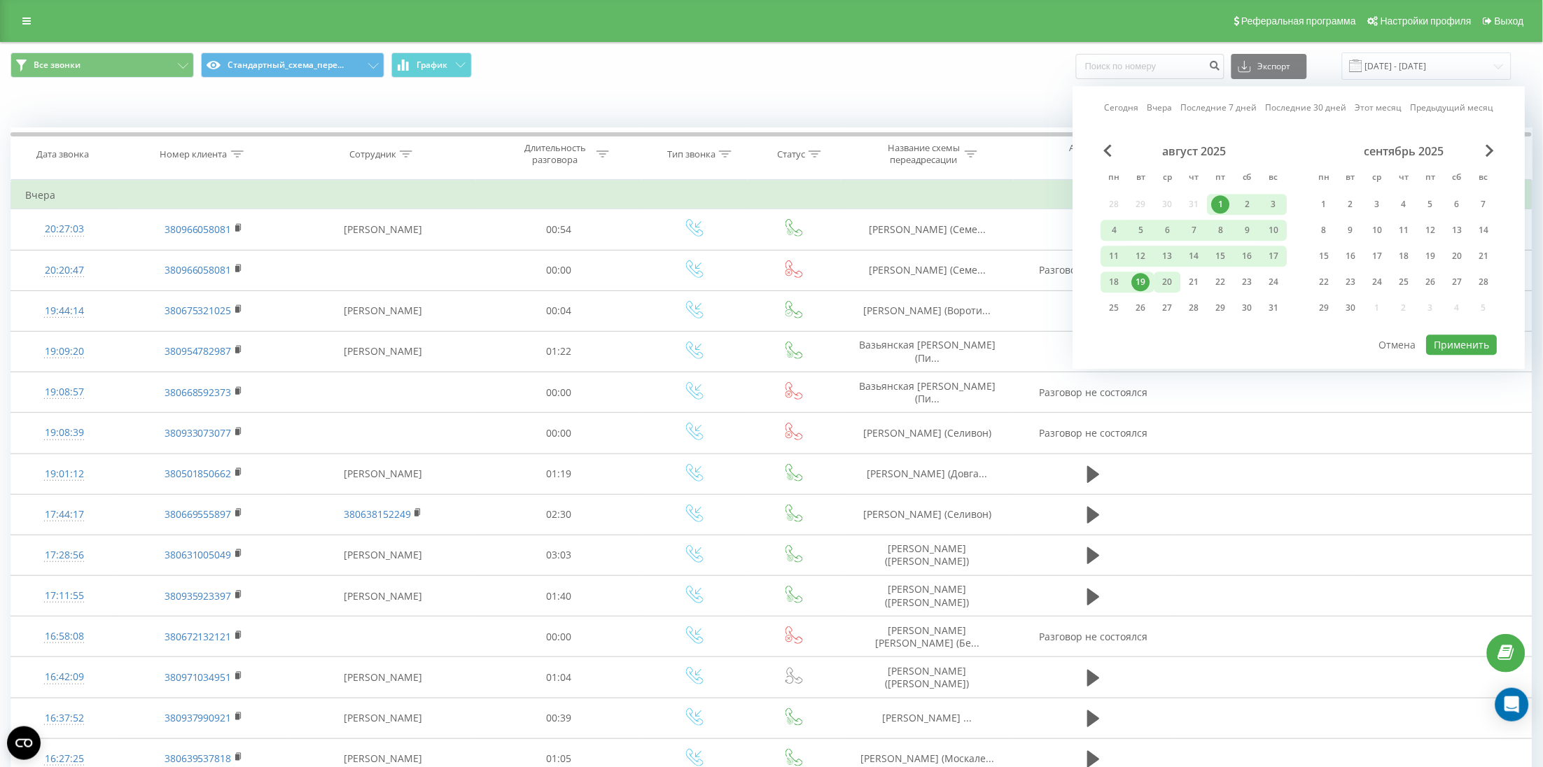
click at [1162, 272] on div "20" at bounding box center [1168, 282] width 27 height 21
click at [1475, 338] on button "Применить" at bounding box center [1462, 345] width 71 height 20
type input "[DATE] - [DATE]"
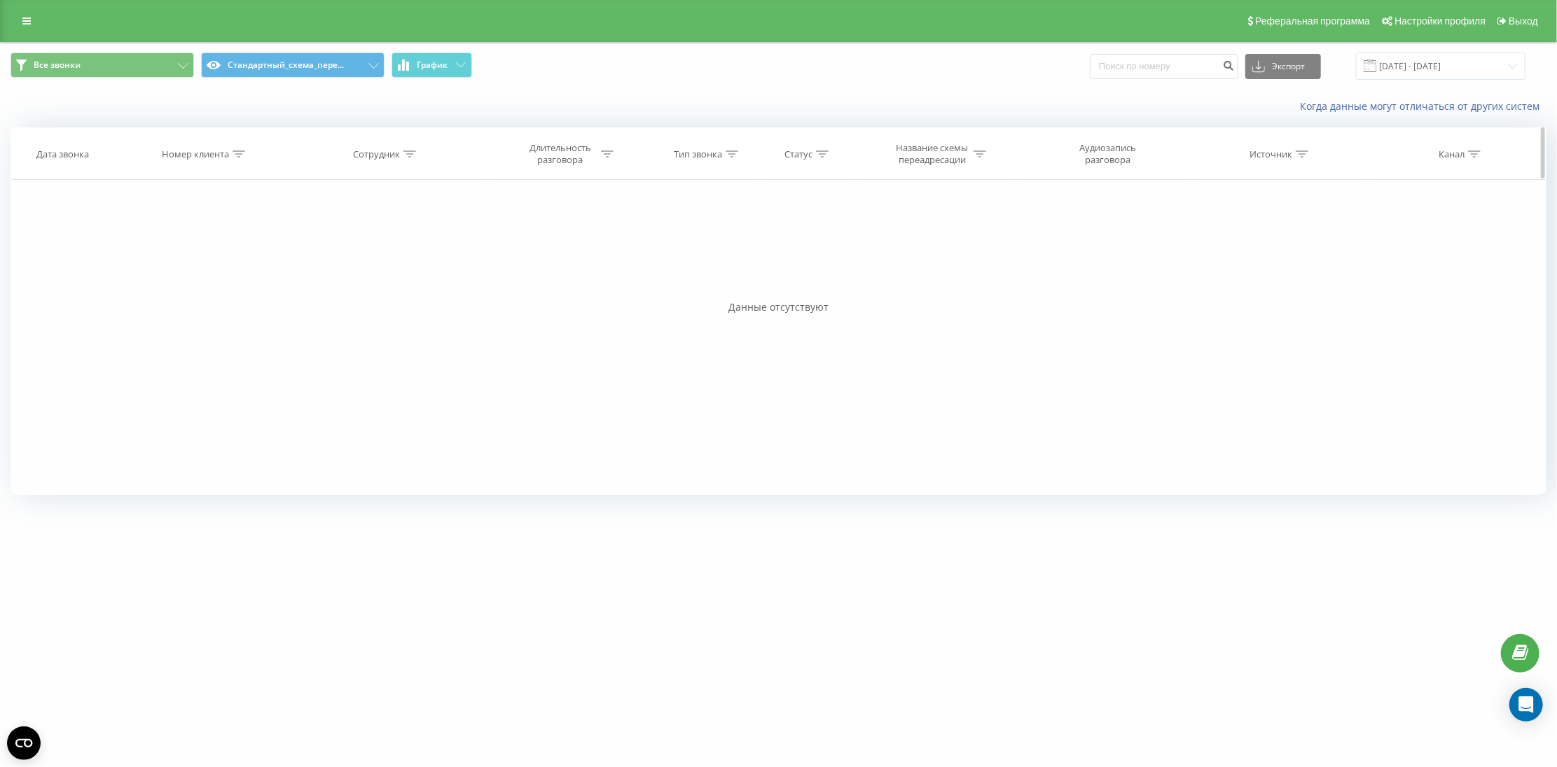
click at [193, 153] on div "Номер клиента" at bounding box center [195, 154] width 67 height 12
click at [232, 280] on span "OK" at bounding box center [235, 282] width 39 height 22
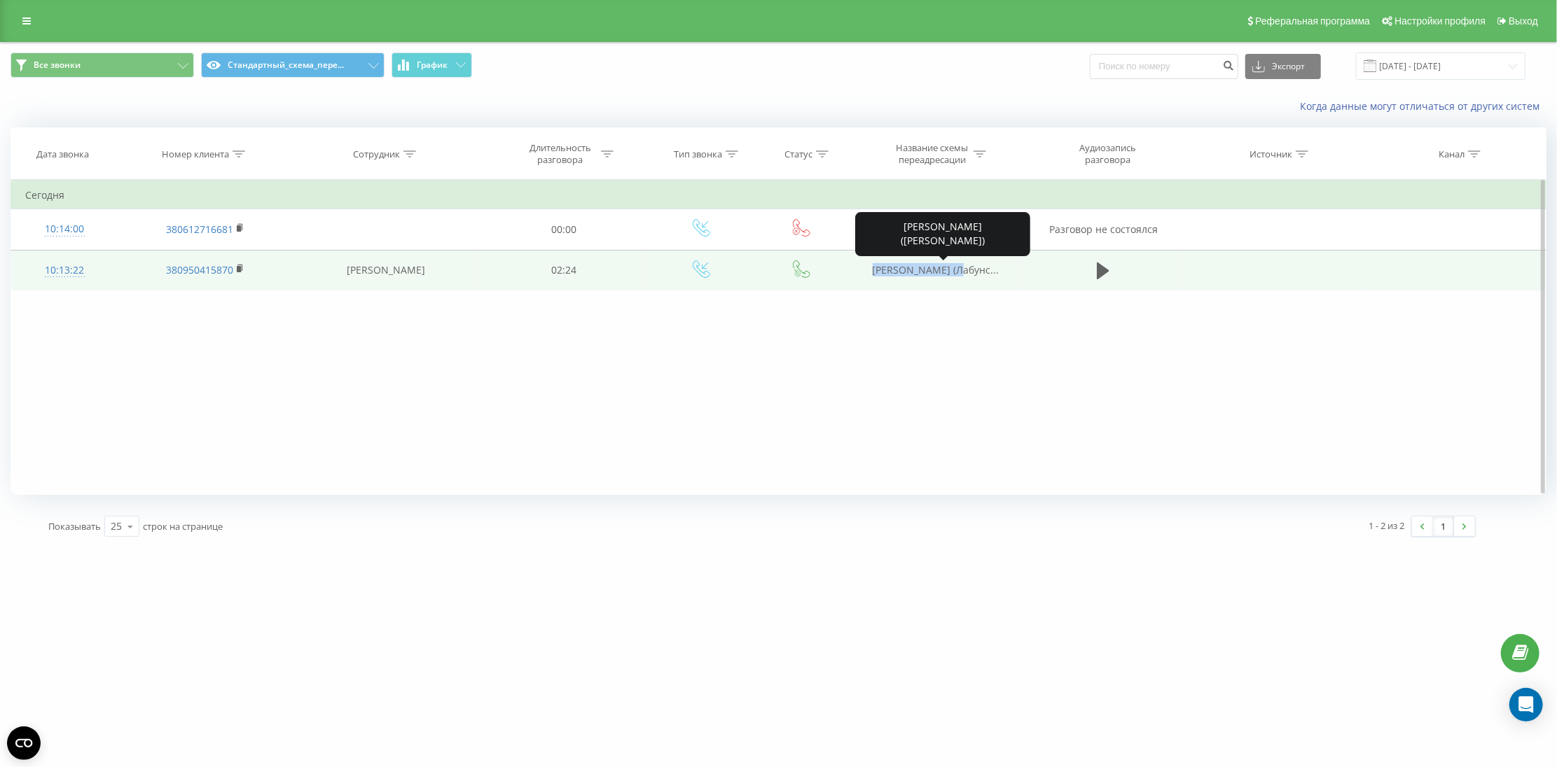
drag, startPoint x: 898, startPoint y: 269, endPoint x: 954, endPoint y: 269, distance: 56.7
click at [954, 269] on td "[PERSON_NAME] (Лабунс..." at bounding box center [936, 270] width 174 height 41
copy span "[PERSON_NAME]"
